Goal: Check status

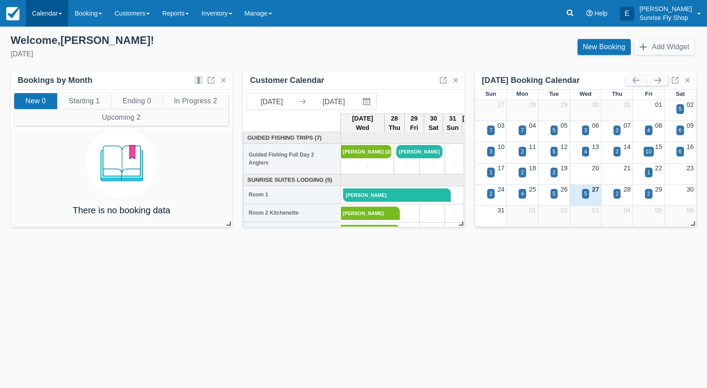
click at [43, 12] on link "Calendar" at bounding box center [47, 13] width 43 height 27
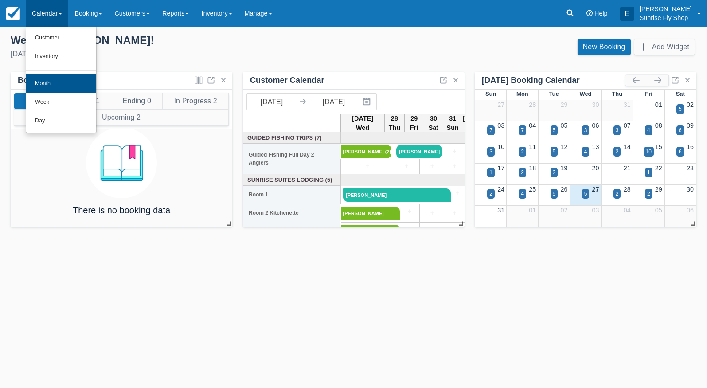
click at [78, 82] on link "Month" at bounding box center [61, 83] width 70 height 19
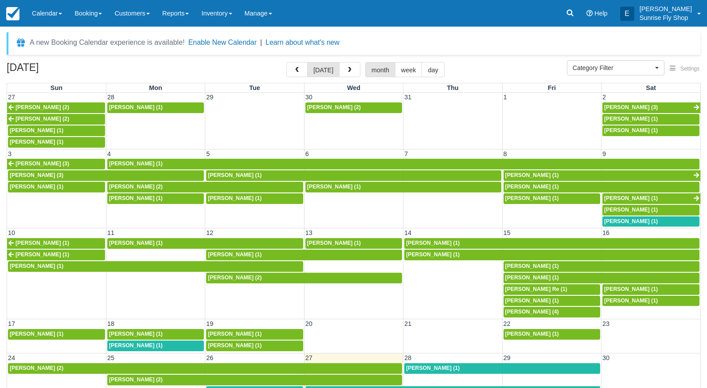
select select
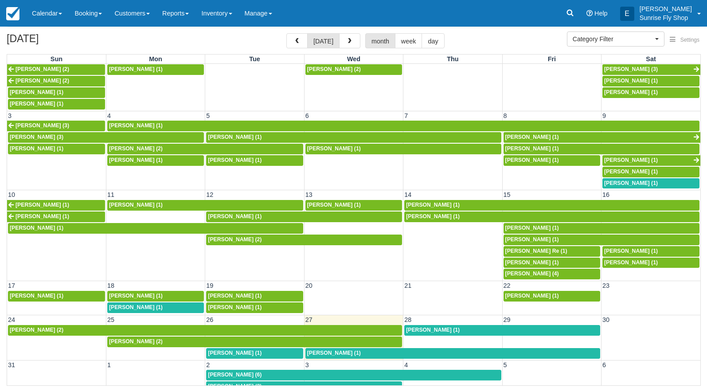
scroll to position [28, 0]
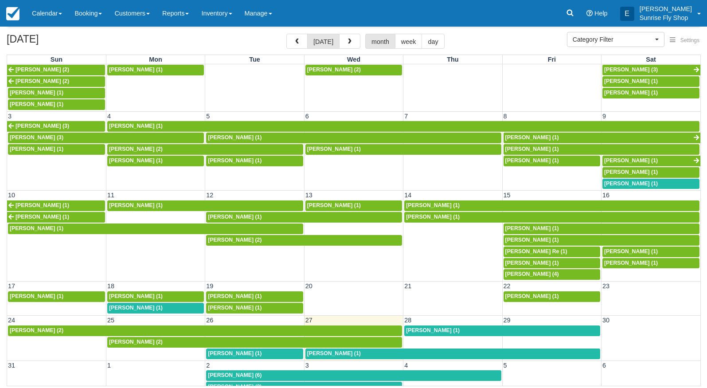
click at [253, 350] on div "Wells Haren (1)" at bounding box center [254, 353] width 93 height 7
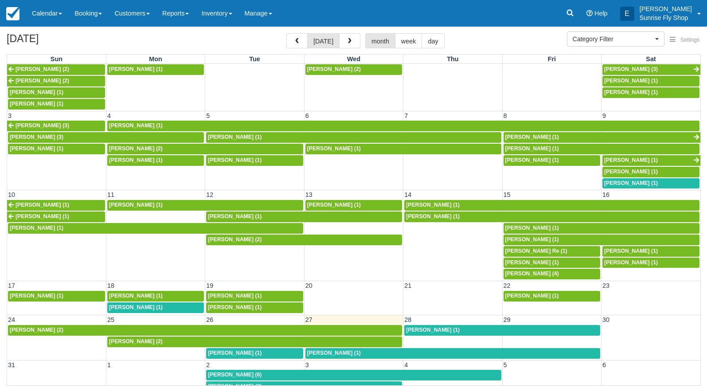
scroll to position [28, 0]
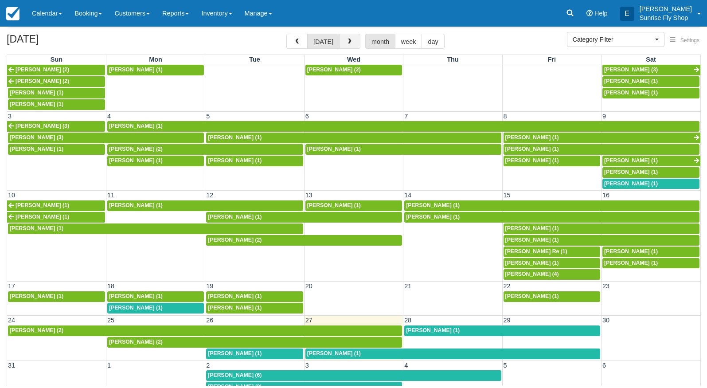
click at [347, 39] on span "button" at bounding box center [350, 42] width 6 height 6
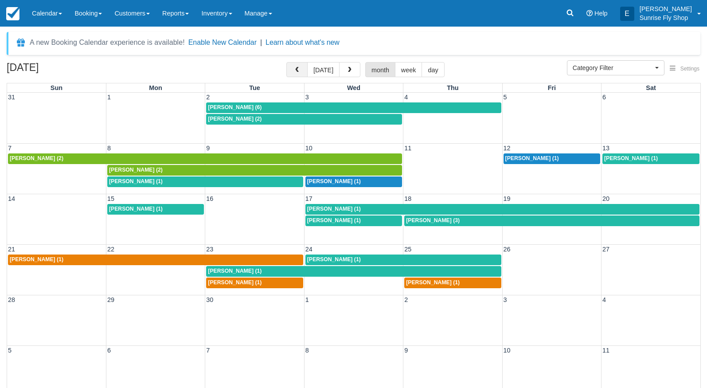
click at [293, 70] on button "button" at bounding box center [296, 69] width 21 height 15
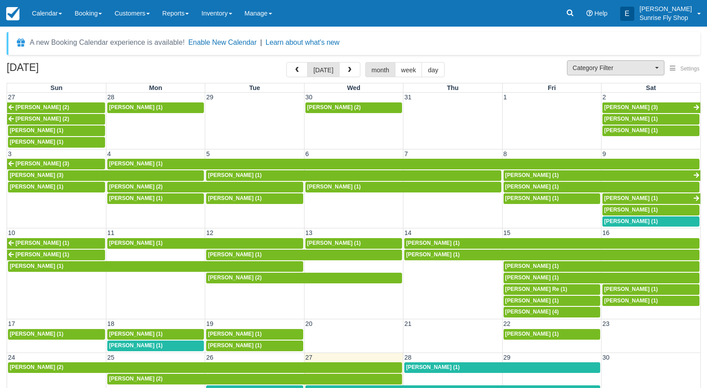
click at [657, 66] on button "Category Filter" at bounding box center [616, 67] width 98 height 15
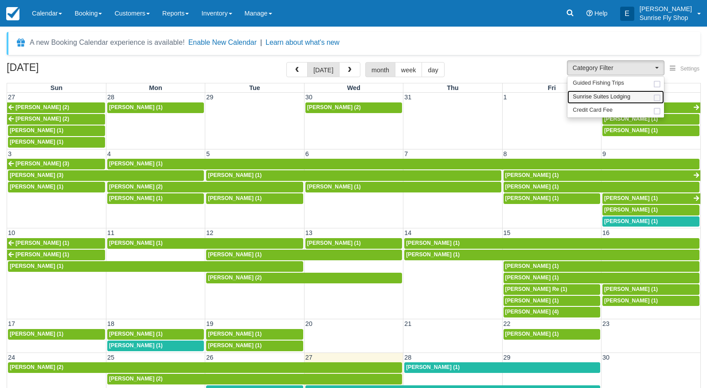
click at [623, 100] on link "Sunrise Suites Lodging" at bounding box center [616, 97] width 97 height 14
select select "1"
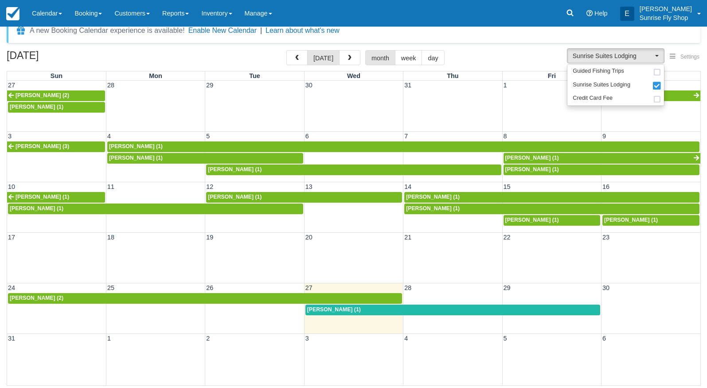
scroll to position [12, 0]
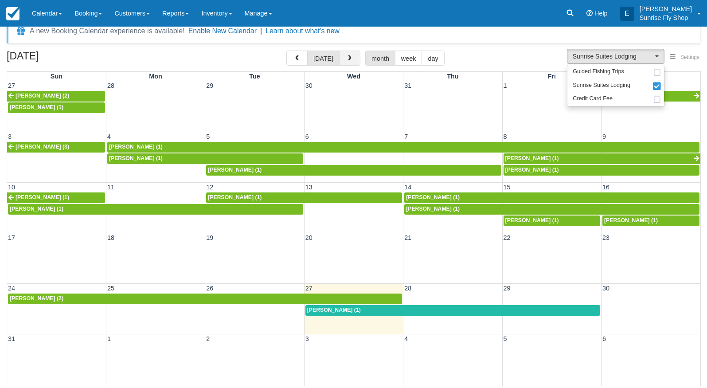
click at [347, 61] on span "button" at bounding box center [350, 58] width 6 height 6
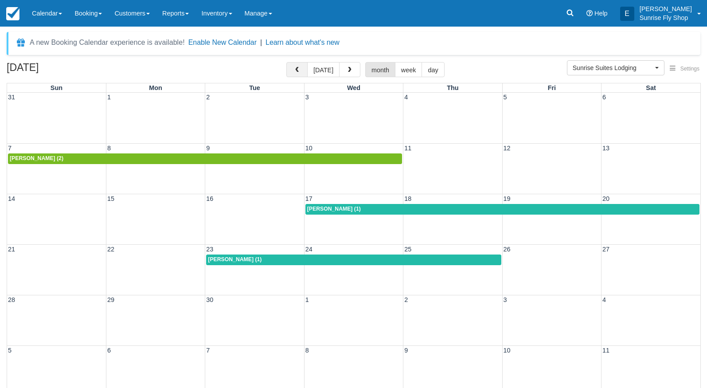
click at [295, 69] on span "button" at bounding box center [297, 70] width 6 height 6
